Goal: Book appointment/travel/reservation

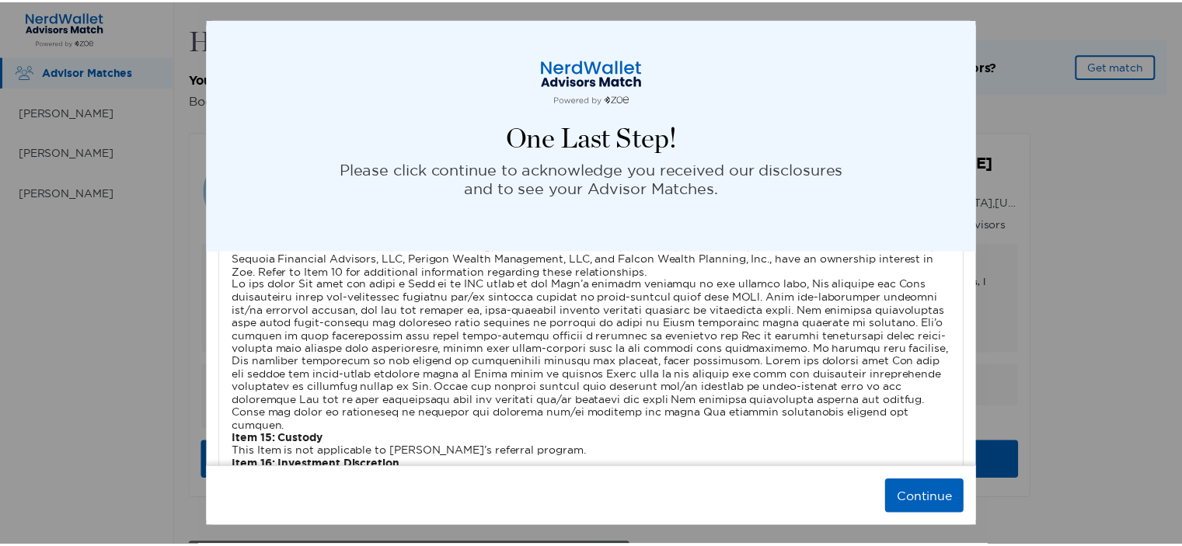
scroll to position [4586, 0]
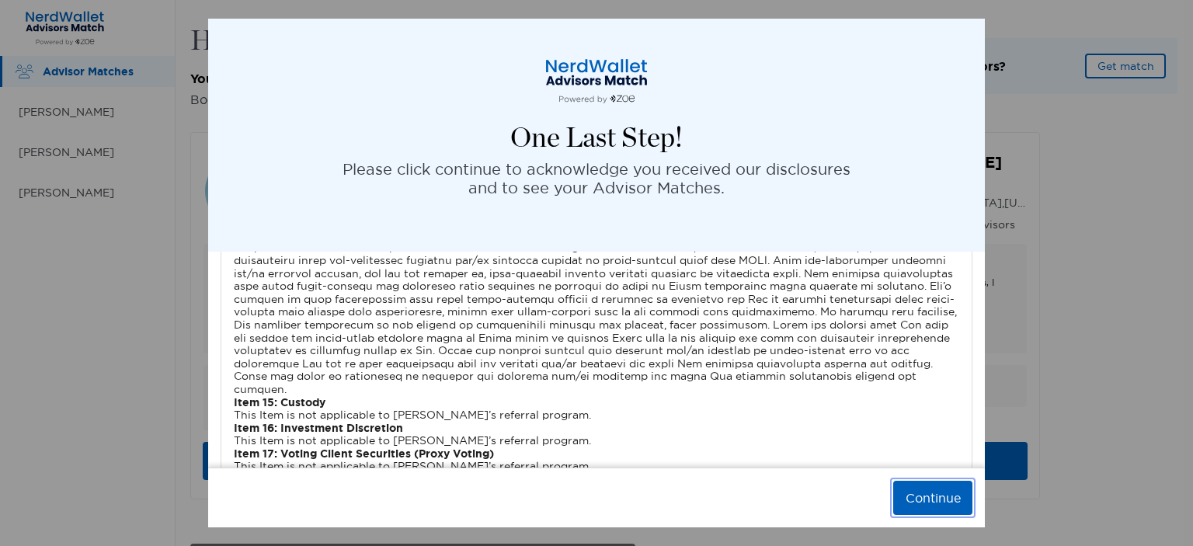
click at [928, 496] on button "Continue" at bounding box center [933, 498] width 79 height 34
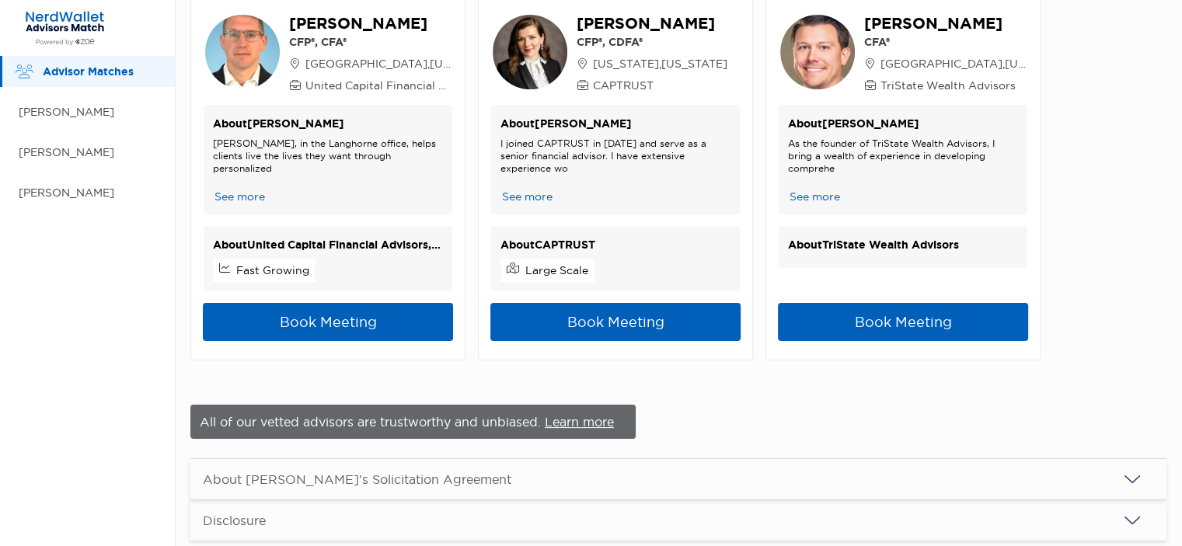
scroll to position [64, 0]
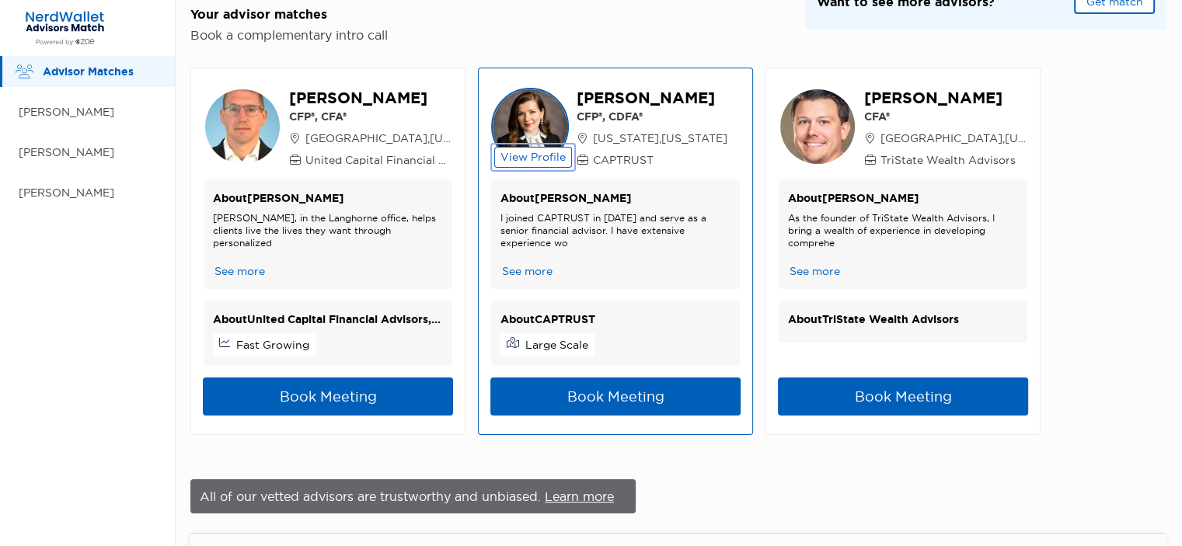
click at [547, 155] on button "View Profile" at bounding box center [533, 157] width 78 height 21
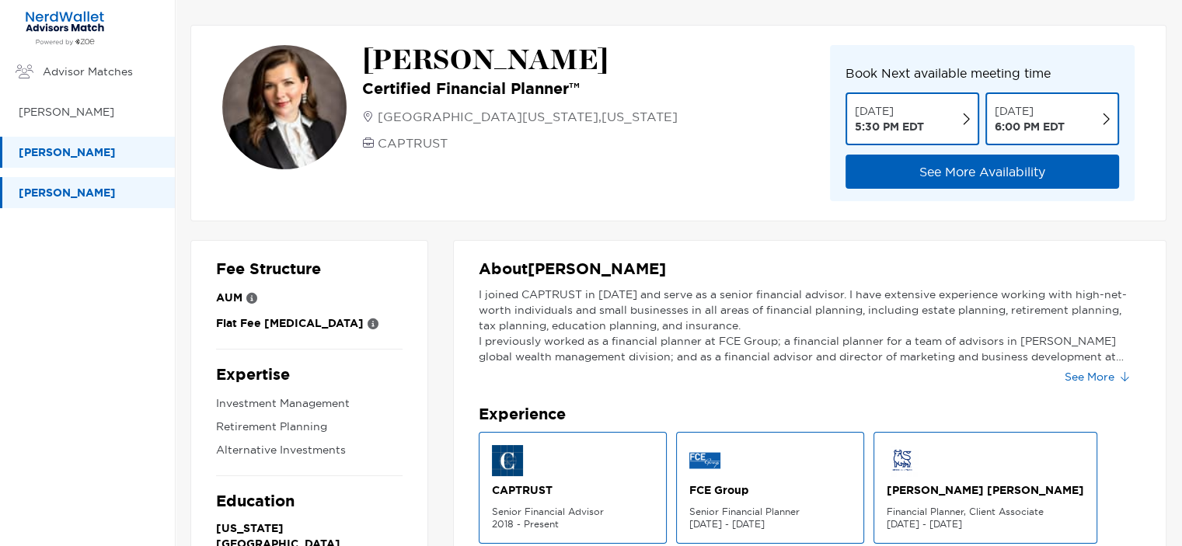
click at [24, 193] on p "[PERSON_NAME]" at bounding box center [89, 192] width 141 height 19
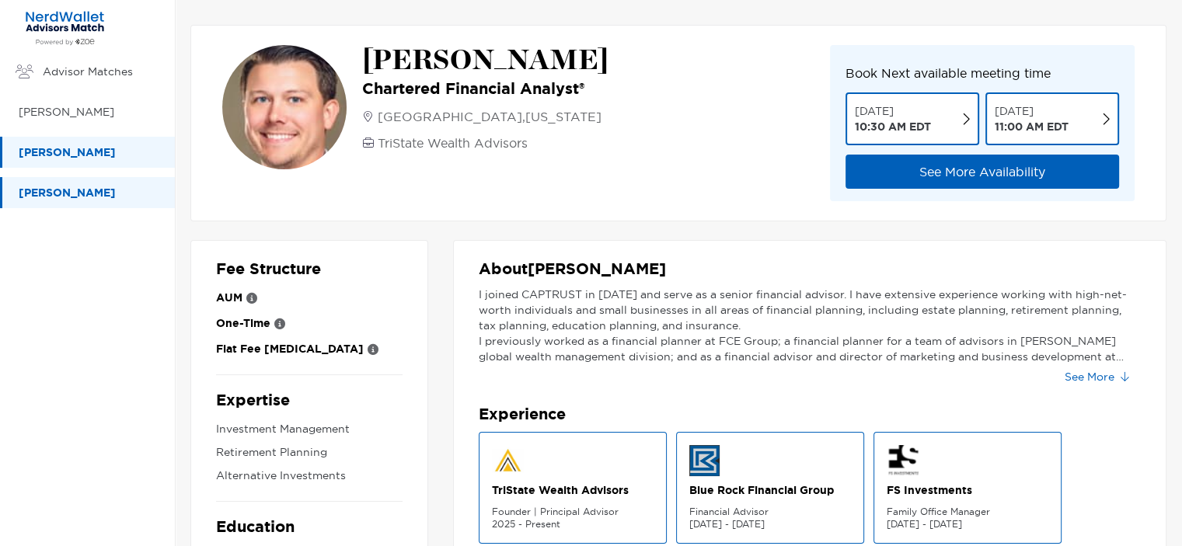
click at [65, 148] on p "[PERSON_NAME]" at bounding box center [89, 152] width 141 height 19
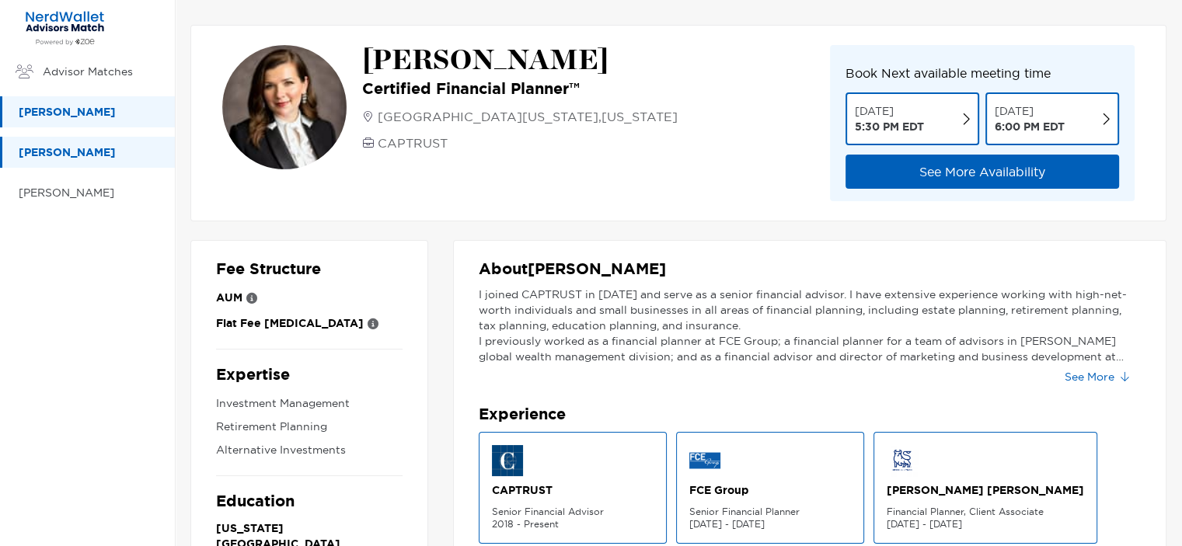
click at [13, 113] on div "[PERSON_NAME]" at bounding box center [87, 111] width 175 height 31
click at [44, 114] on p "[PERSON_NAME]" at bounding box center [89, 112] width 141 height 19
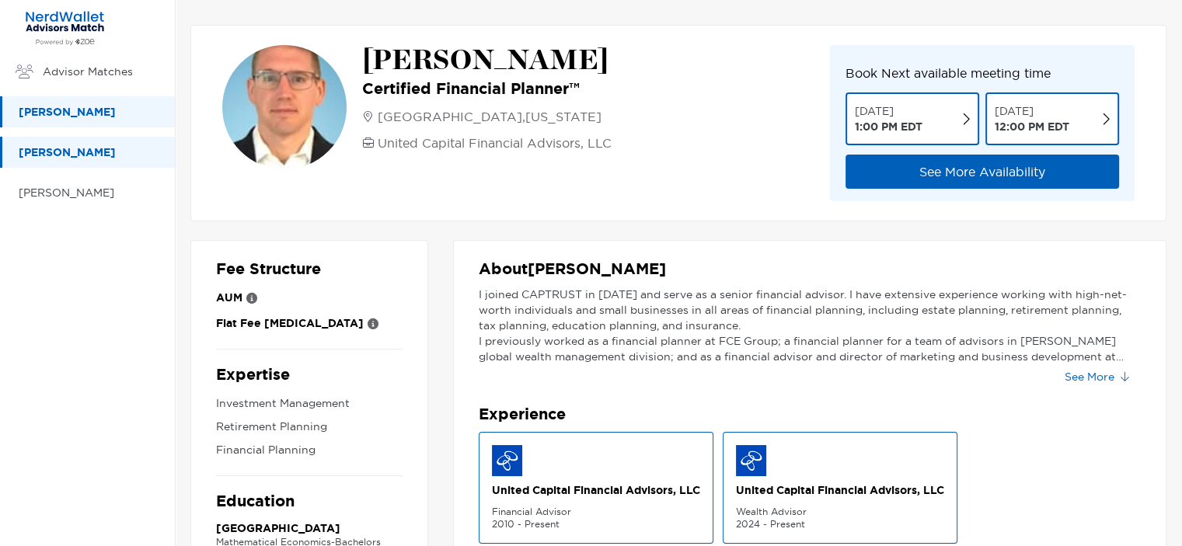
click at [31, 153] on p "[PERSON_NAME]" at bounding box center [89, 152] width 141 height 19
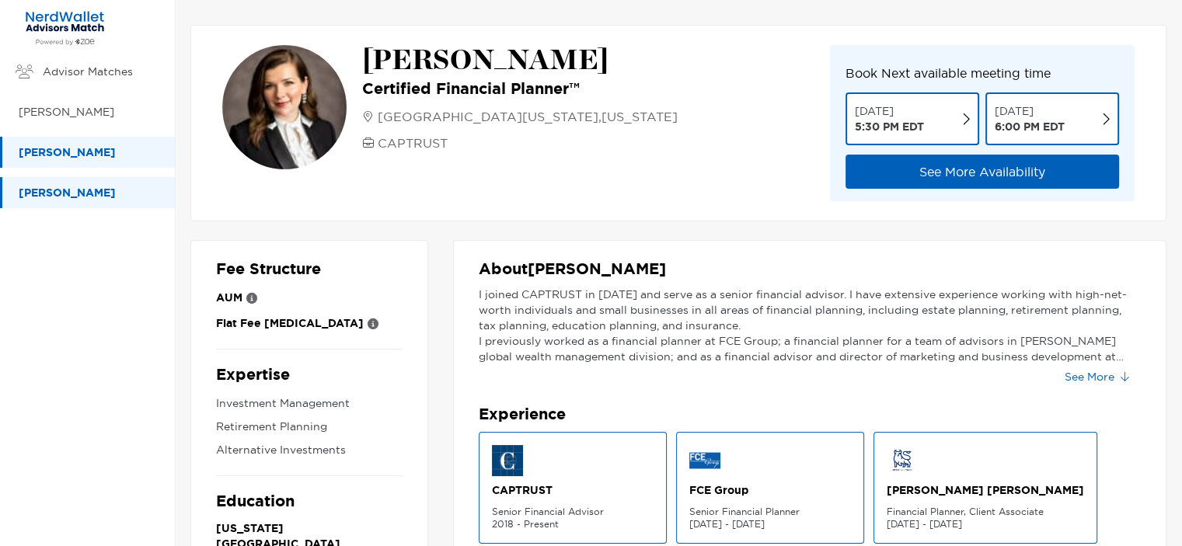
click at [47, 190] on p "[PERSON_NAME]" at bounding box center [89, 192] width 141 height 19
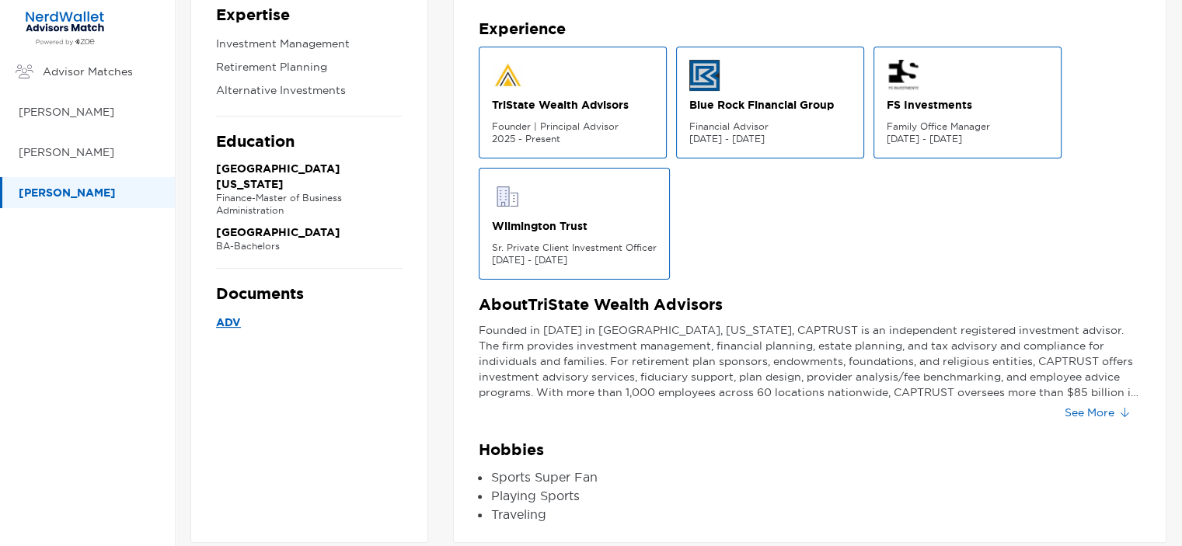
scroll to position [403, 0]
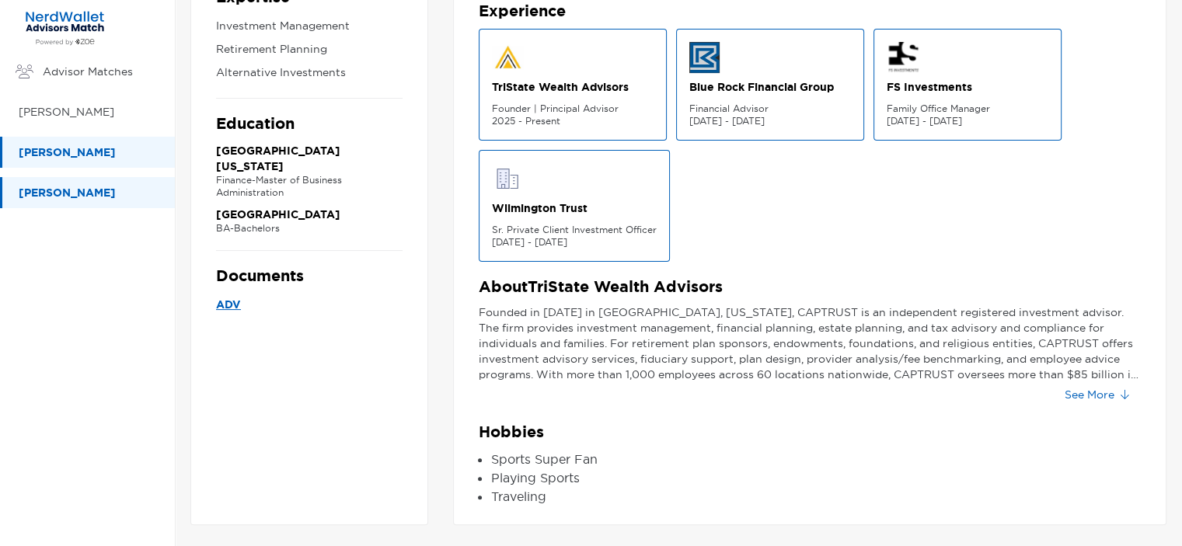
click at [77, 158] on p "[PERSON_NAME]" at bounding box center [89, 152] width 141 height 19
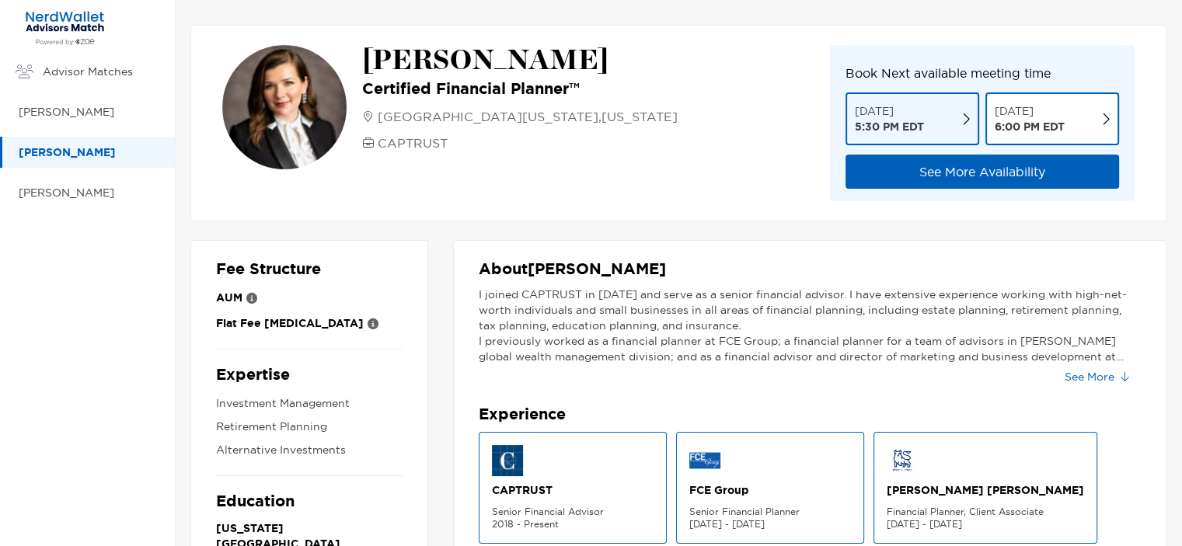
click at [942, 131] on button "[DATE] 5:30 PM EDT" at bounding box center [912, 118] width 134 height 53
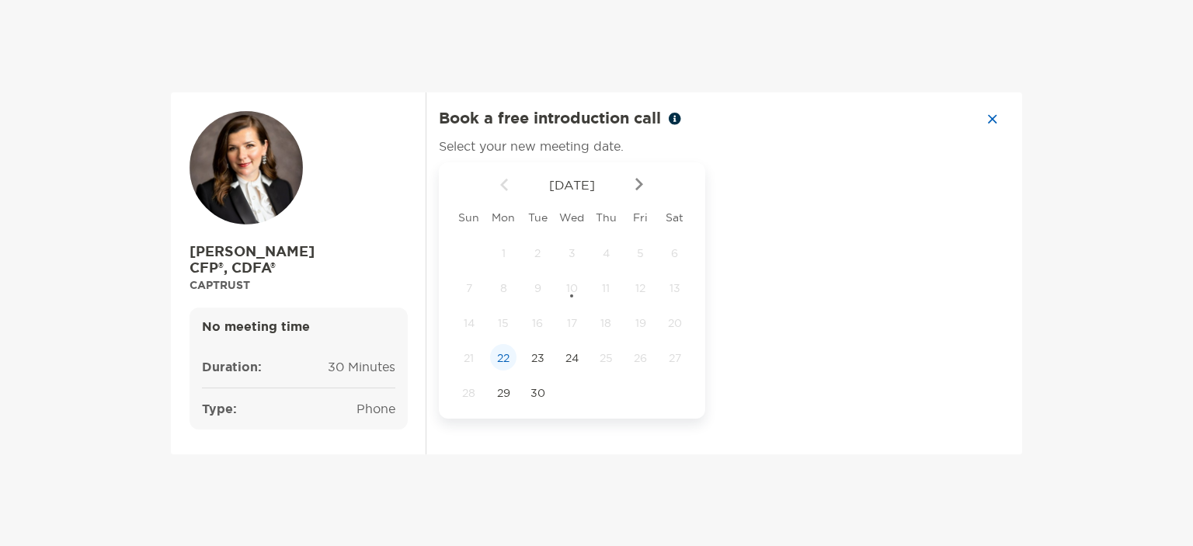
click at [506, 362] on span "22" at bounding box center [503, 358] width 26 height 14
click at [792, 244] on div "5:30 pm" at bounding box center [784, 250] width 104 height 36
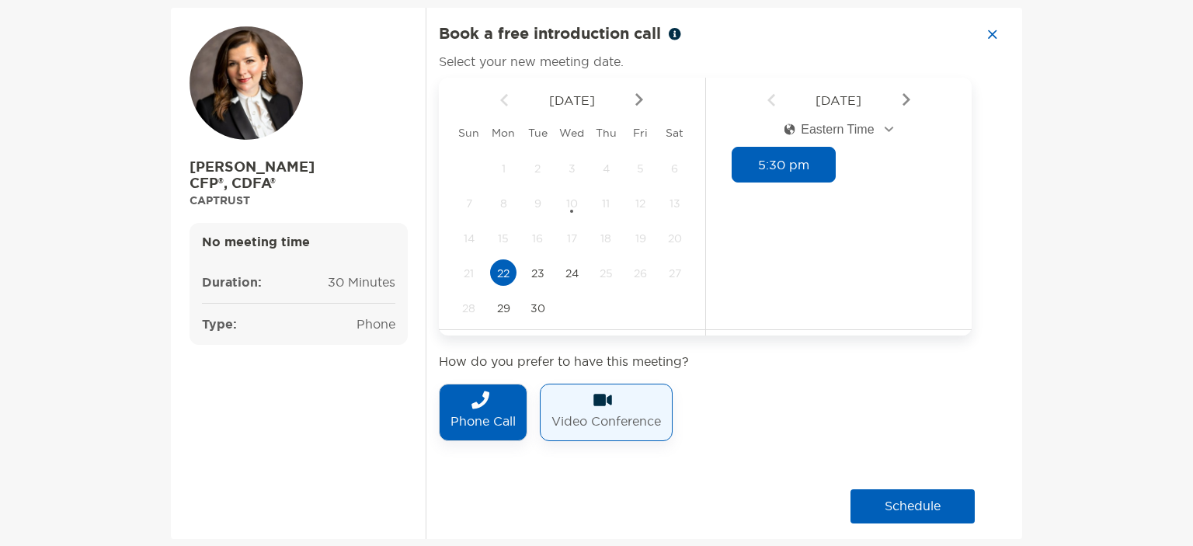
click at [603, 418] on p "Video Conference" at bounding box center [607, 421] width 110 height 25
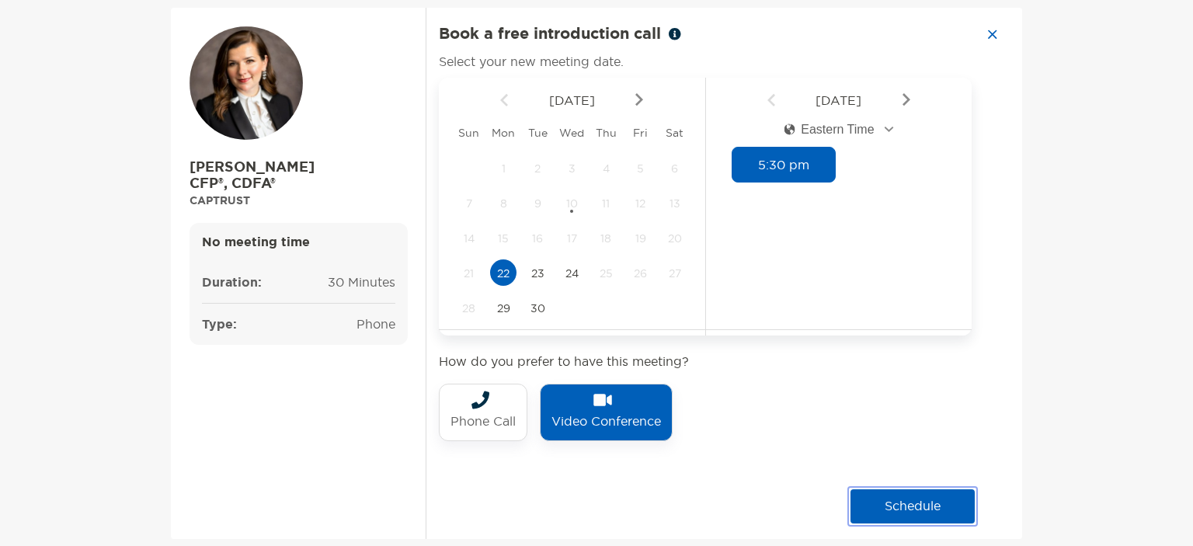
click at [908, 508] on button "schedule" at bounding box center [913, 506] width 124 height 34
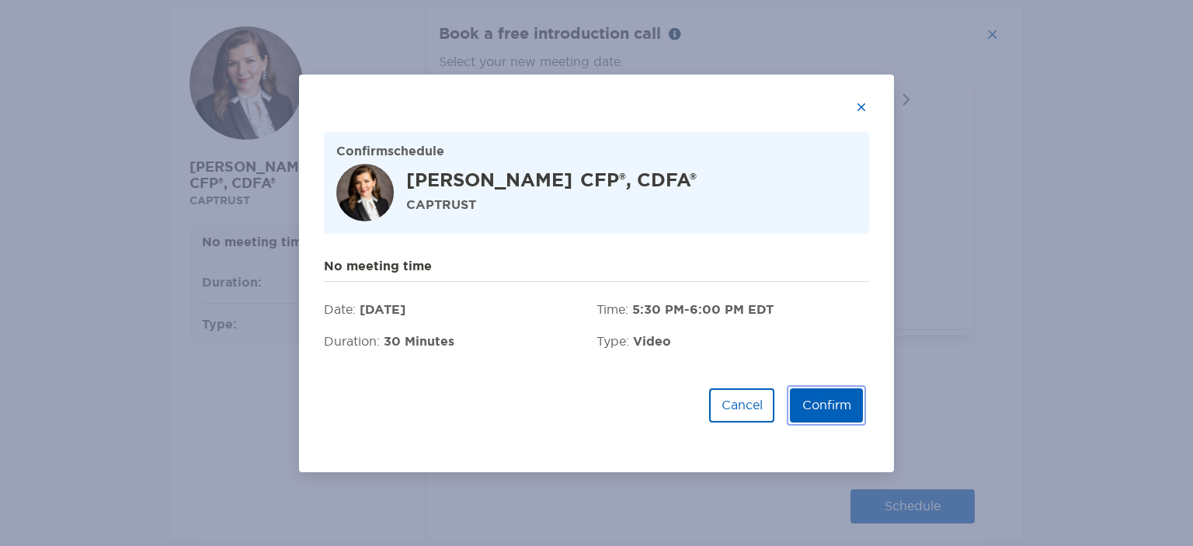
click at [833, 408] on button "Confirm" at bounding box center [826, 405] width 73 height 34
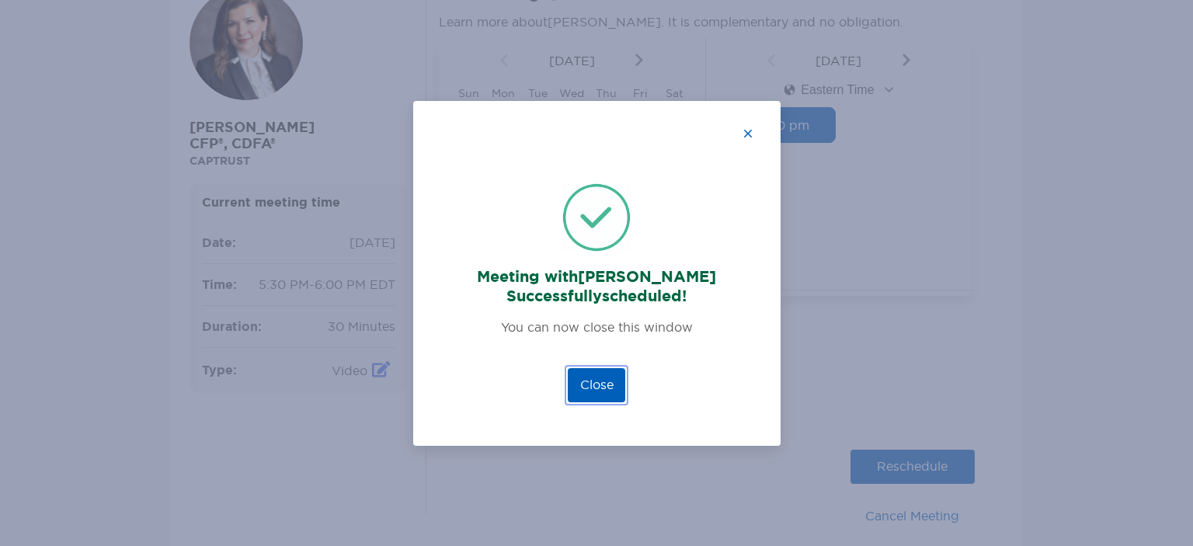
click at [603, 388] on button "Close" at bounding box center [596, 385] width 57 height 34
